Goal: Transaction & Acquisition: Obtain resource

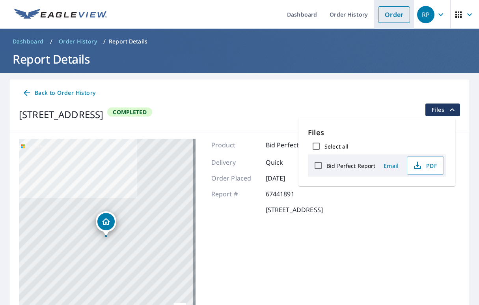
click at [391, 14] on link "Order" at bounding box center [394, 14] width 32 height 17
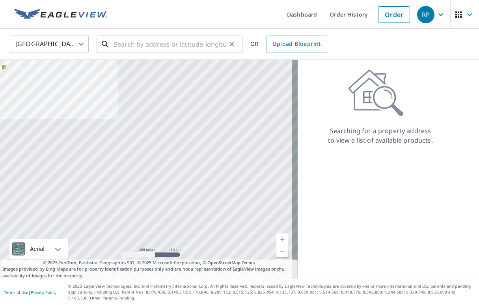
click at [153, 44] on input "text" at bounding box center [170, 44] width 112 height 22
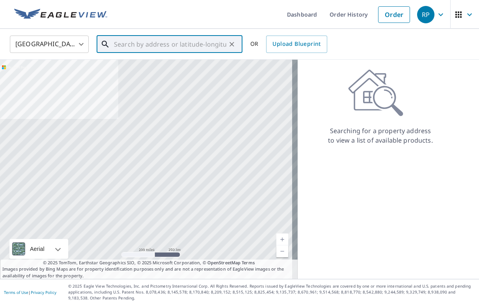
paste input "[STREET_ADDRESS],"
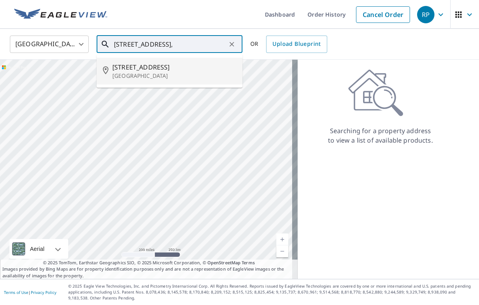
click at [140, 77] on p "[GEOGRAPHIC_DATA]" at bounding box center [174, 76] width 124 height 8
type input "[STREET_ADDRESS]"
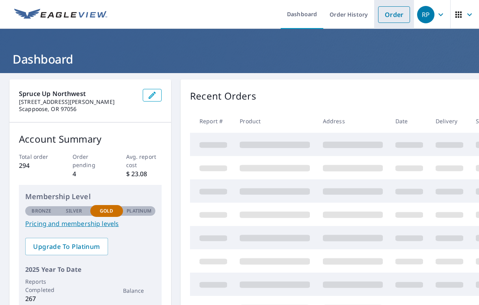
click at [390, 13] on link "Order" at bounding box center [394, 14] width 32 height 17
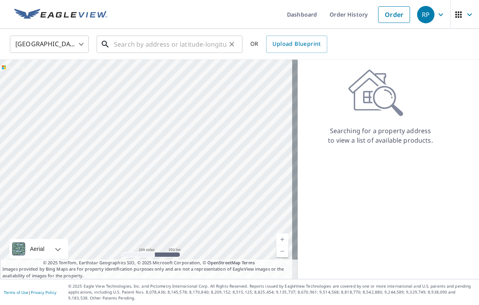
click at [150, 39] on input "text" at bounding box center [170, 44] width 112 height 22
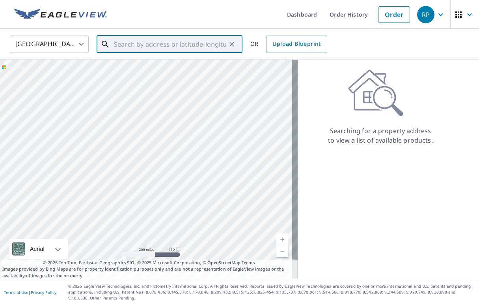
paste input "[STREET_ADDRESS],"
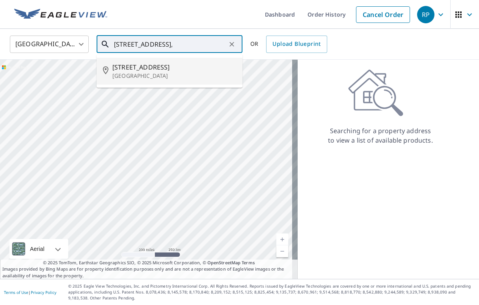
click at [159, 73] on p "[GEOGRAPHIC_DATA]" at bounding box center [174, 76] width 124 height 8
type input "[STREET_ADDRESS]"
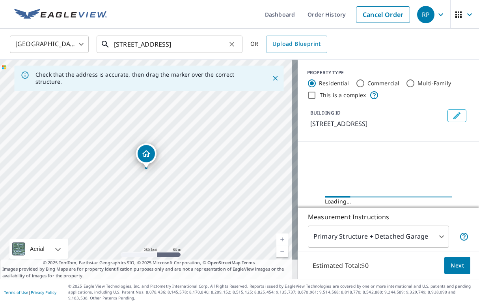
click at [160, 43] on input "[STREET_ADDRESS]" at bounding box center [170, 44] width 112 height 22
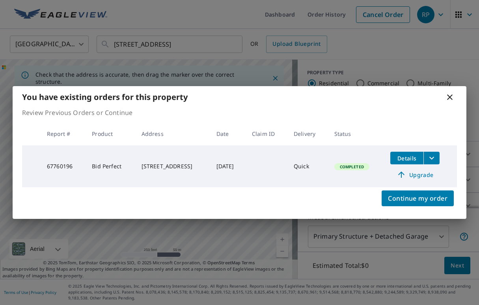
click at [434, 159] on icon "filesDropdownBtn-67760196" at bounding box center [432, 158] width 5 height 3
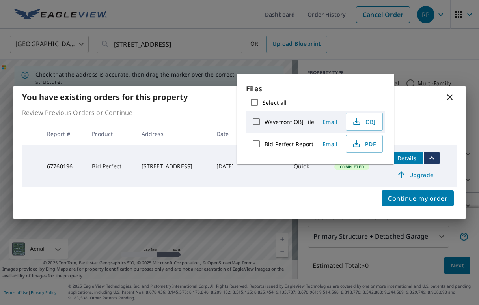
click at [255, 144] on input "Bid Perfect Report" at bounding box center [256, 143] width 17 height 17
checkbox input "true"
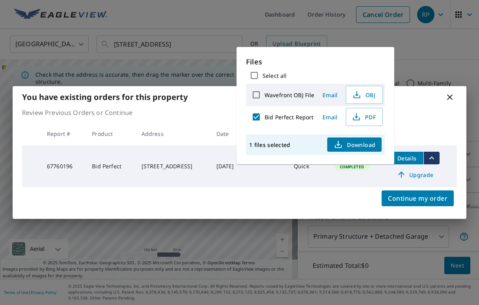
click at [353, 148] on span "Download" at bounding box center [355, 144] width 42 height 9
click at [346, 146] on span "Download" at bounding box center [355, 144] width 42 height 9
click at [406, 62] on div "You have existing orders for this property Review Previous Orders or Continue R…" at bounding box center [239, 152] width 479 height 305
